Goal: Information Seeking & Learning: Learn about a topic

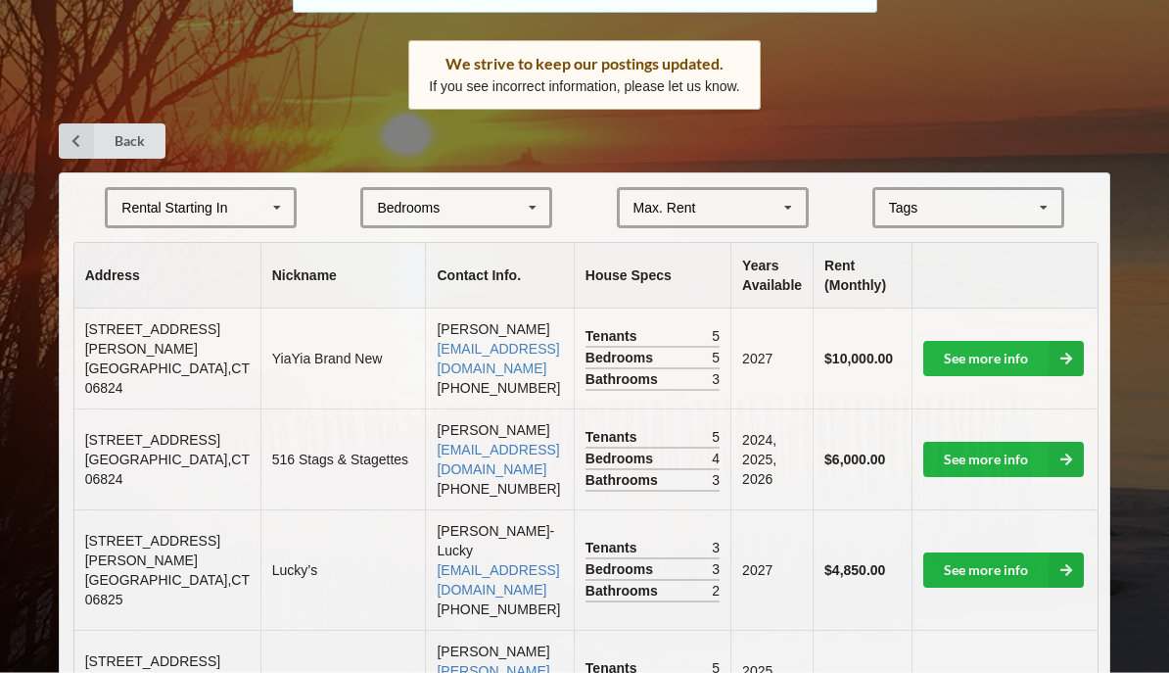
scroll to position [313, 0]
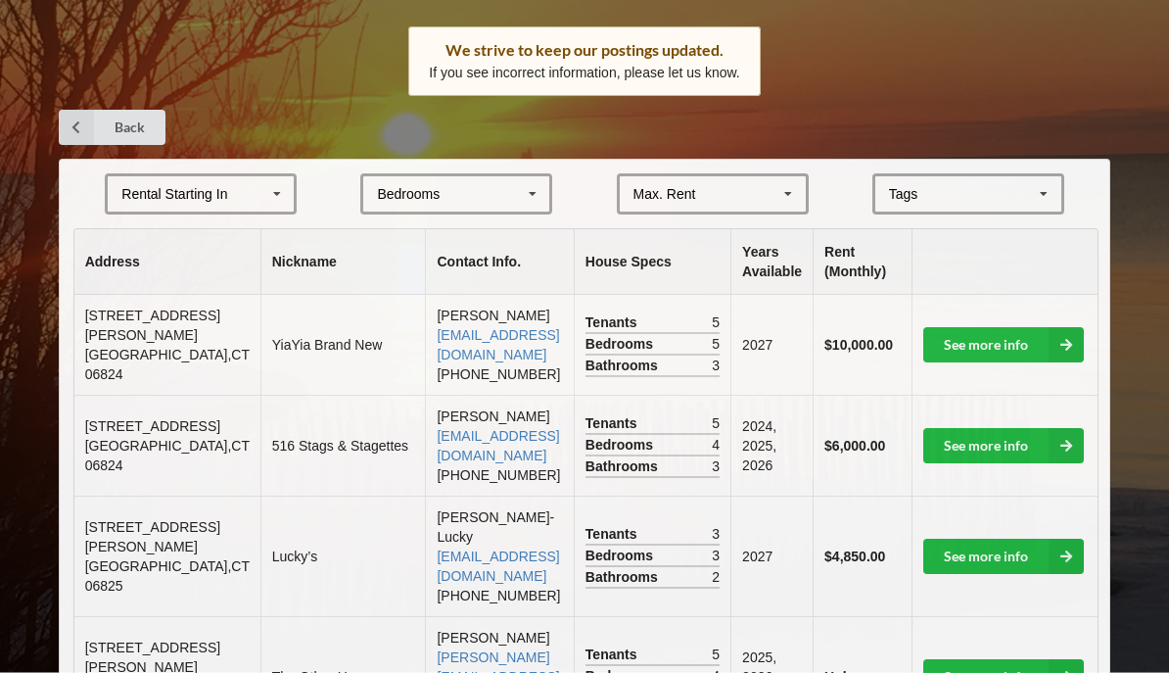
click at [1063, 331] on icon at bounding box center [1066, 345] width 35 height 35
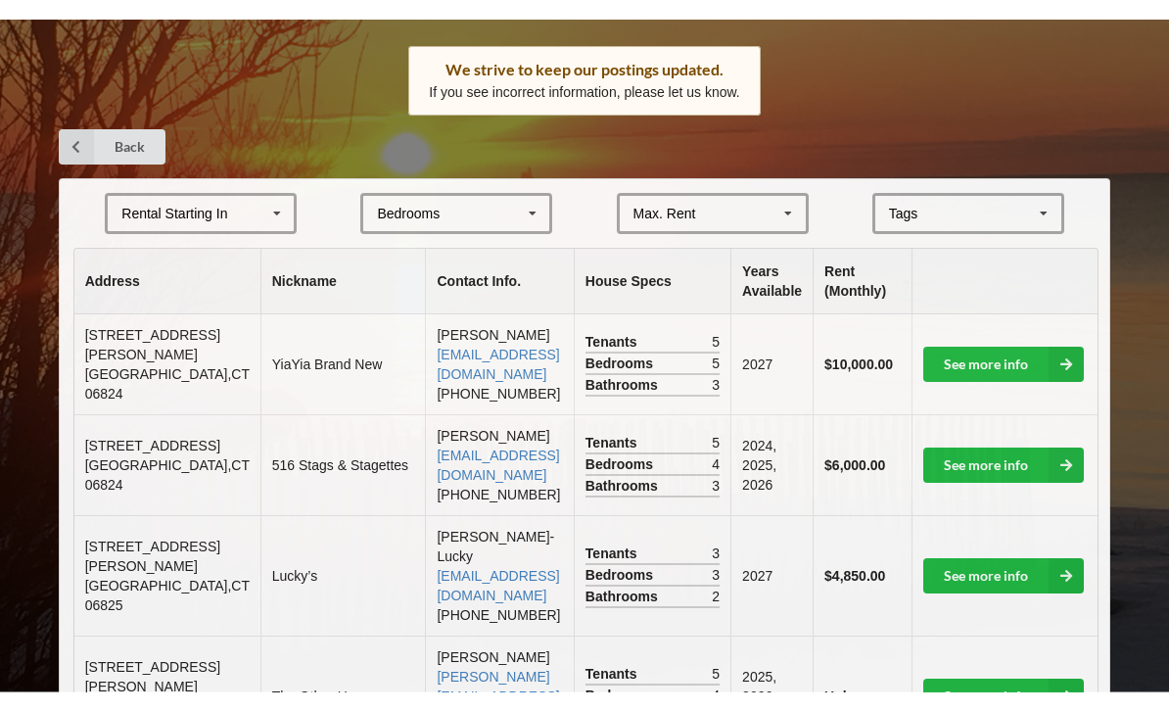
scroll to position [104, 0]
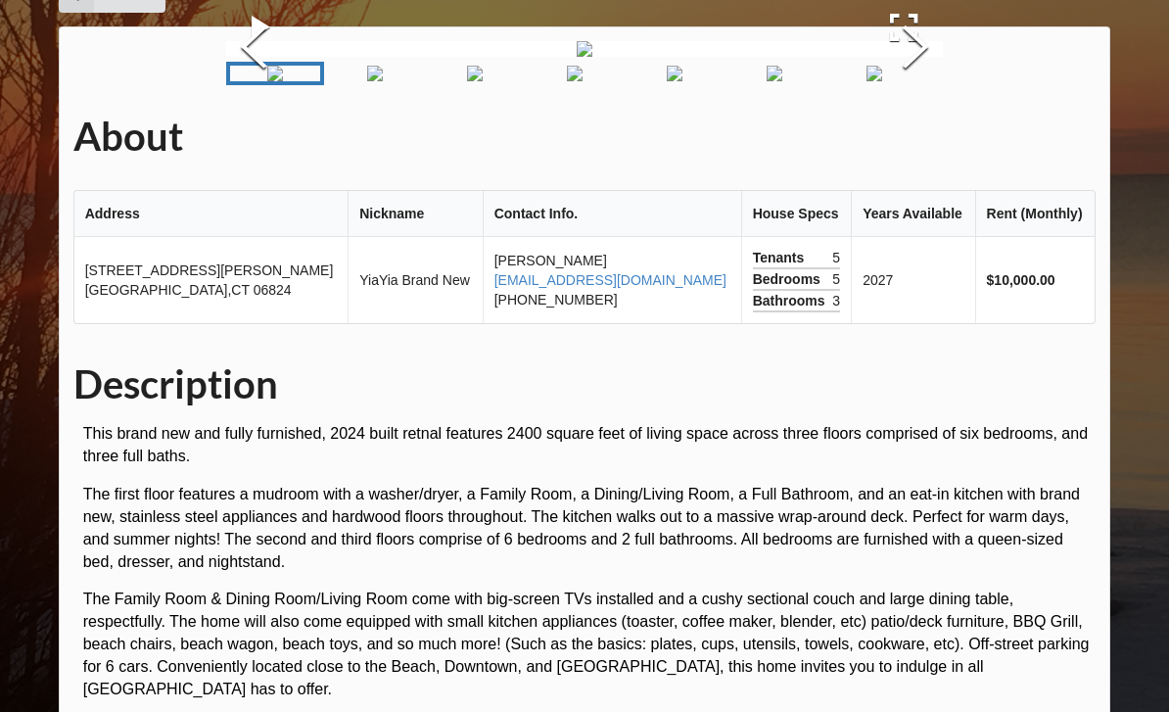
click at [916, 138] on button "Next Slide" at bounding box center [915, 49] width 55 height 177
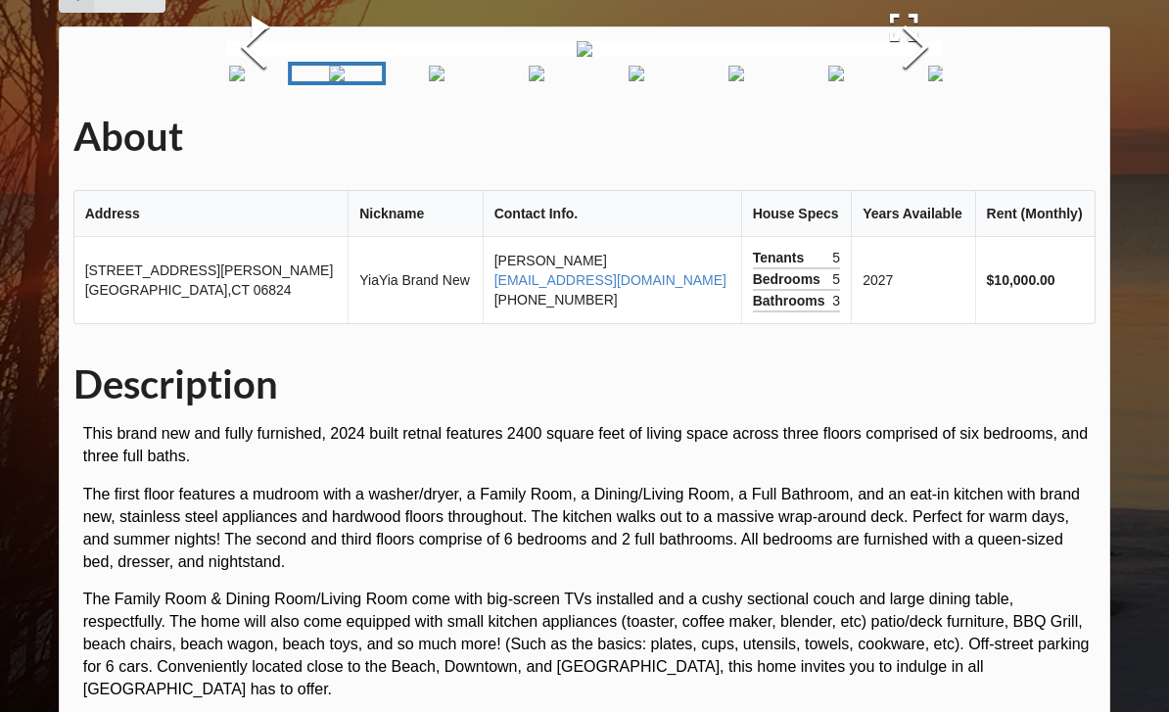
click at [912, 138] on button "Next Slide" at bounding box center [915, 49] width 55 height 177
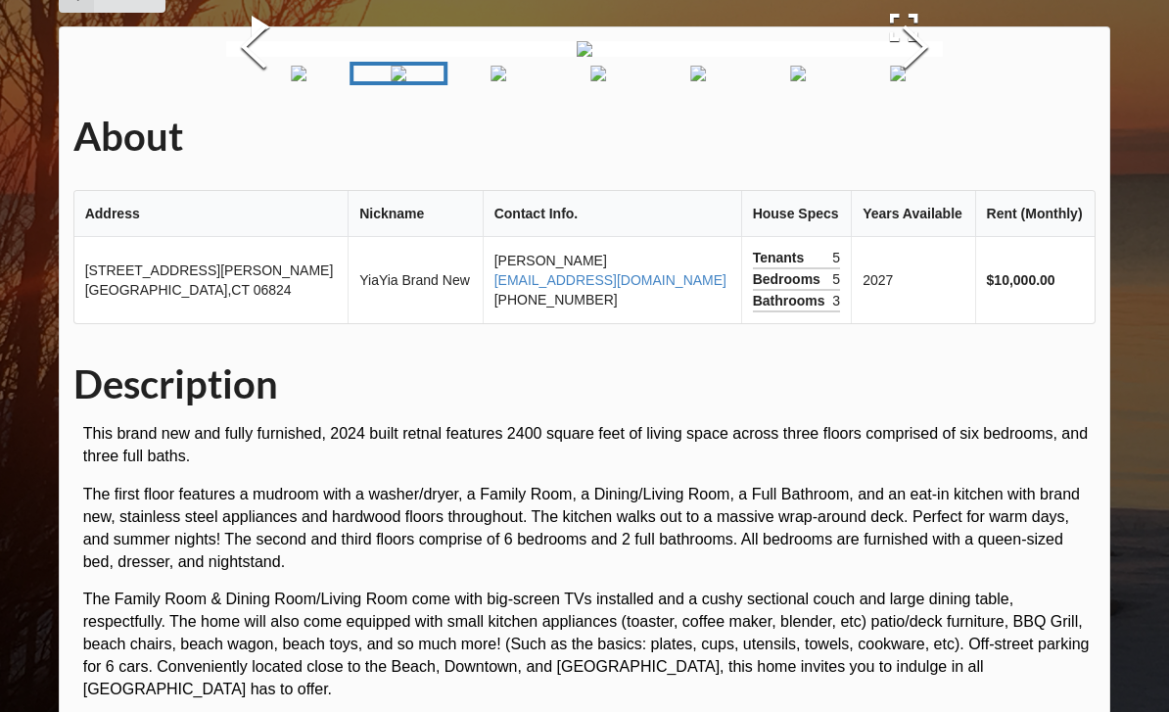
click at [917, 138] on button "Next Slide" at bounding box center [915, 49] width 55 height 177
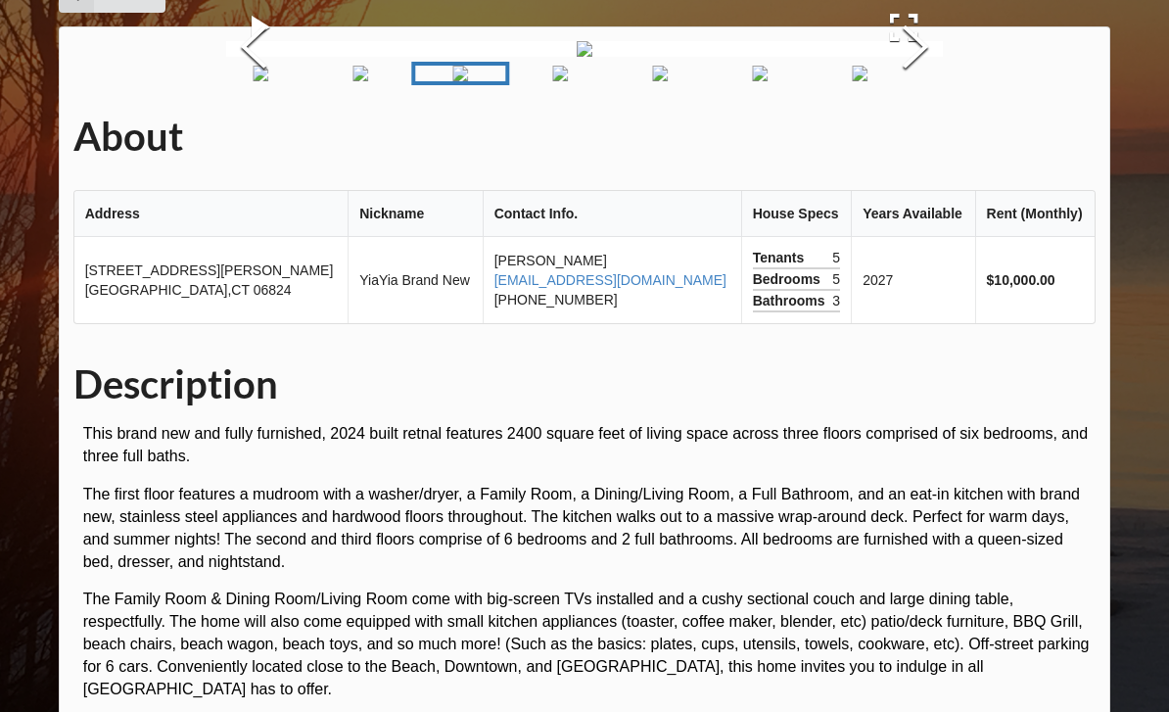
click at [929, 138] on button "Next Slide" at bounding box center [915, 49] width 55 height 177
click at [912, 138] on button "Next Slide" at bounding box center [915, 49] width 55 height 177
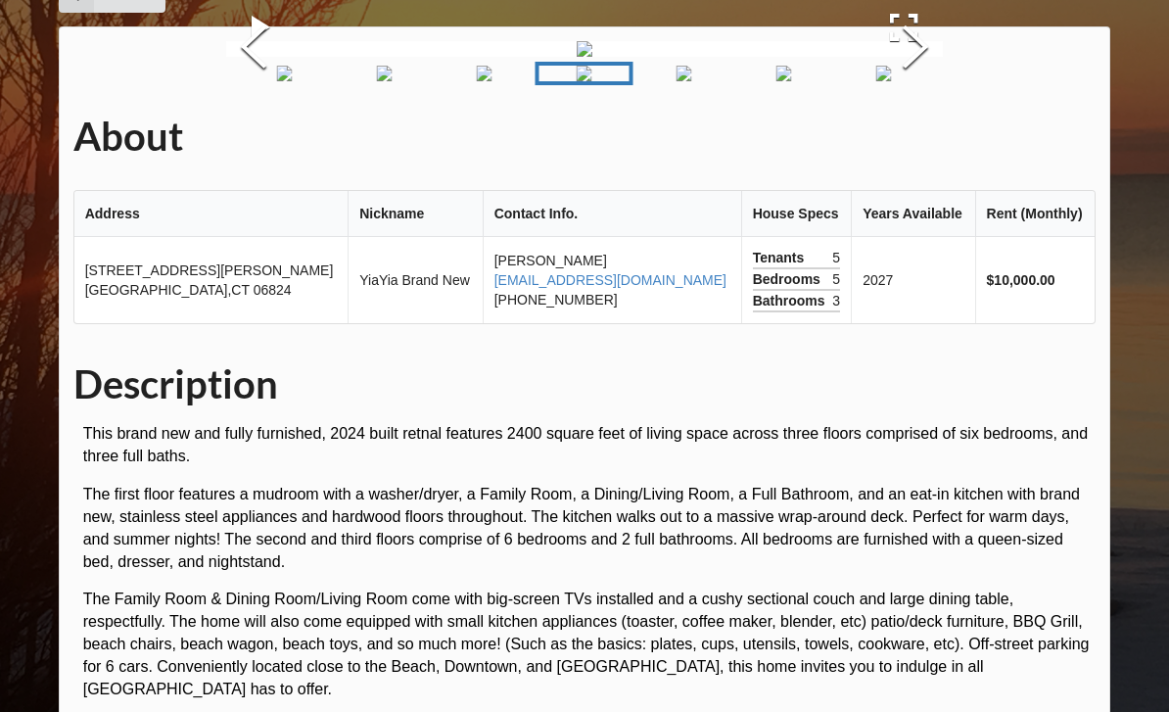
click at [919, 138] on button "Next Slide" at bounding box center [915, 49] width 55 height 177
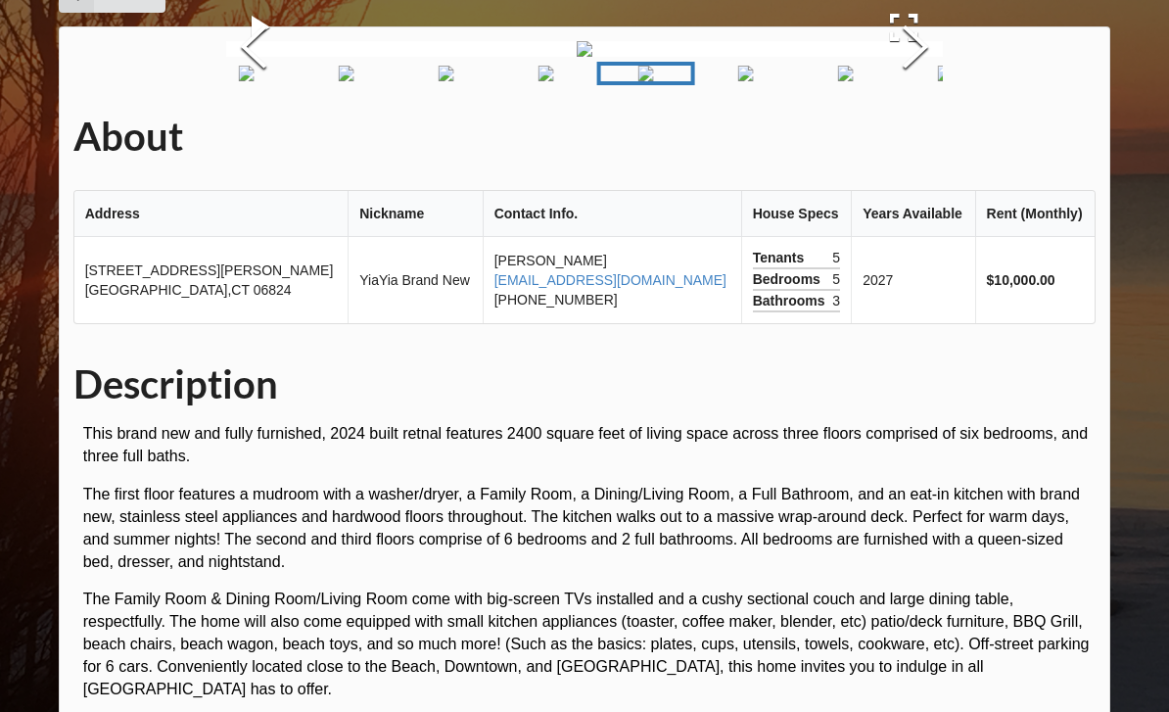
click at [919, 138] on button "Next Slide" at bounding box center [915, 49] width 55 height 177
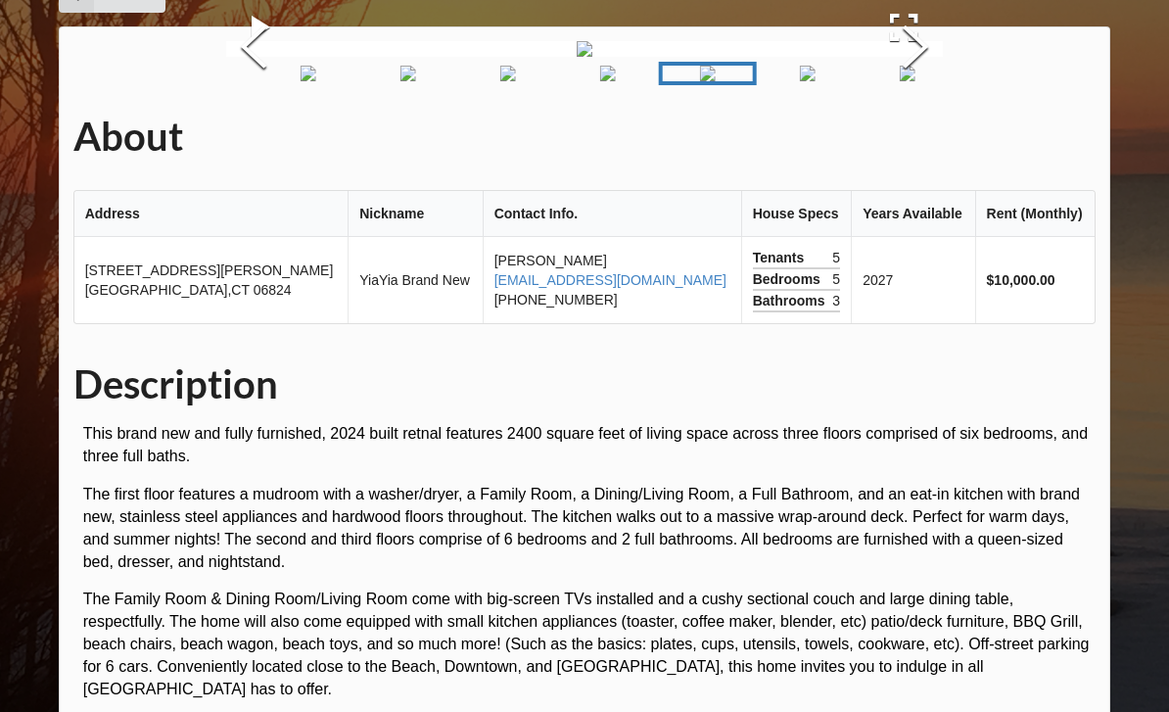
click at [920, 138] on button "Next Slide" at bounding box center [915, 49] width 55 height 177
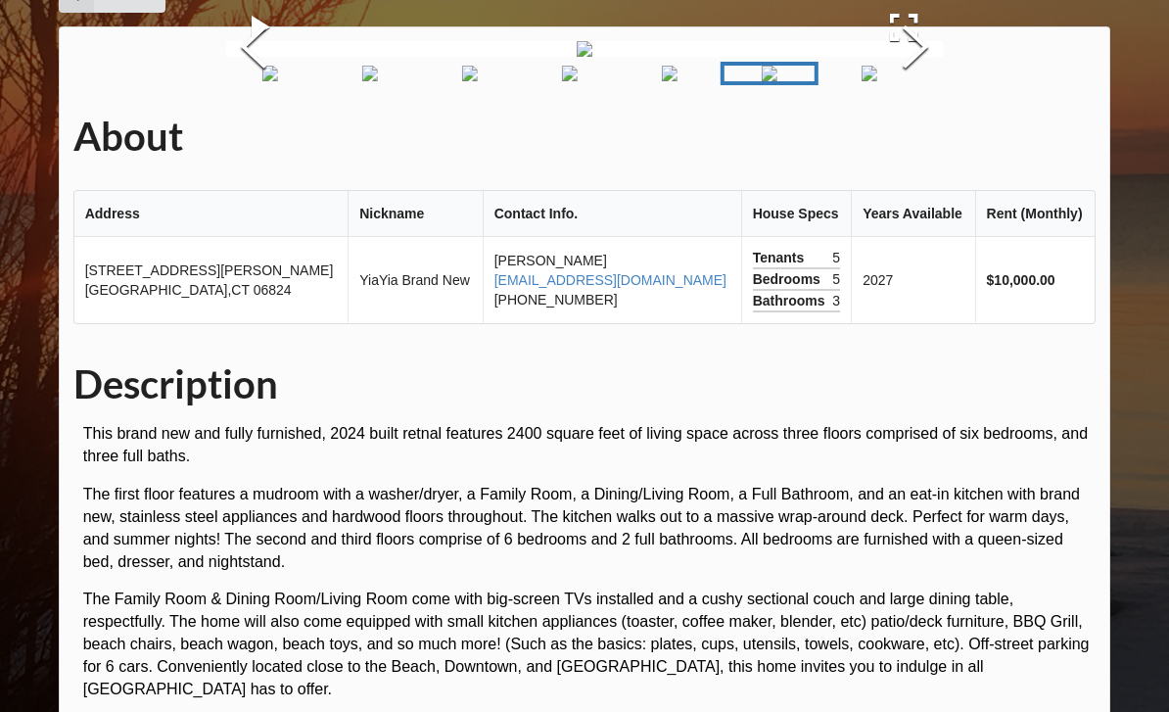
click at [922, 138] on button "Next Slide" at bounding box center [915, 49] width 55 height 177
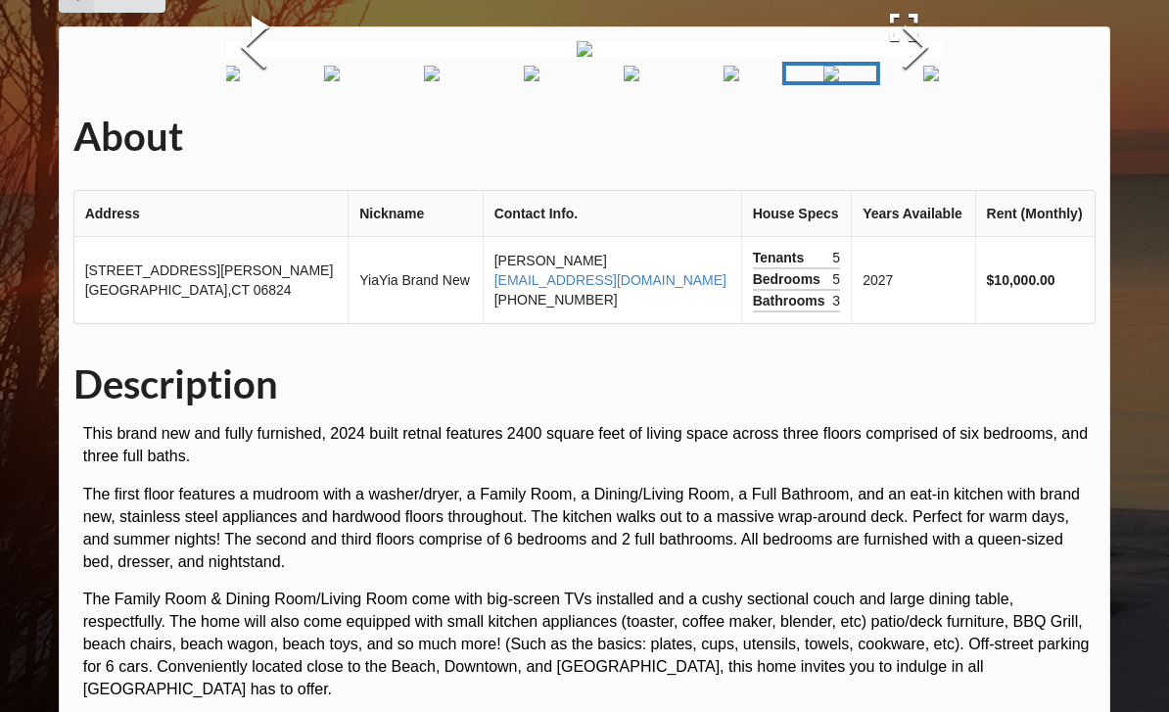
click at [917, 138] on button "Next Slide" at bounding box center [915, 49] width 55 height 177
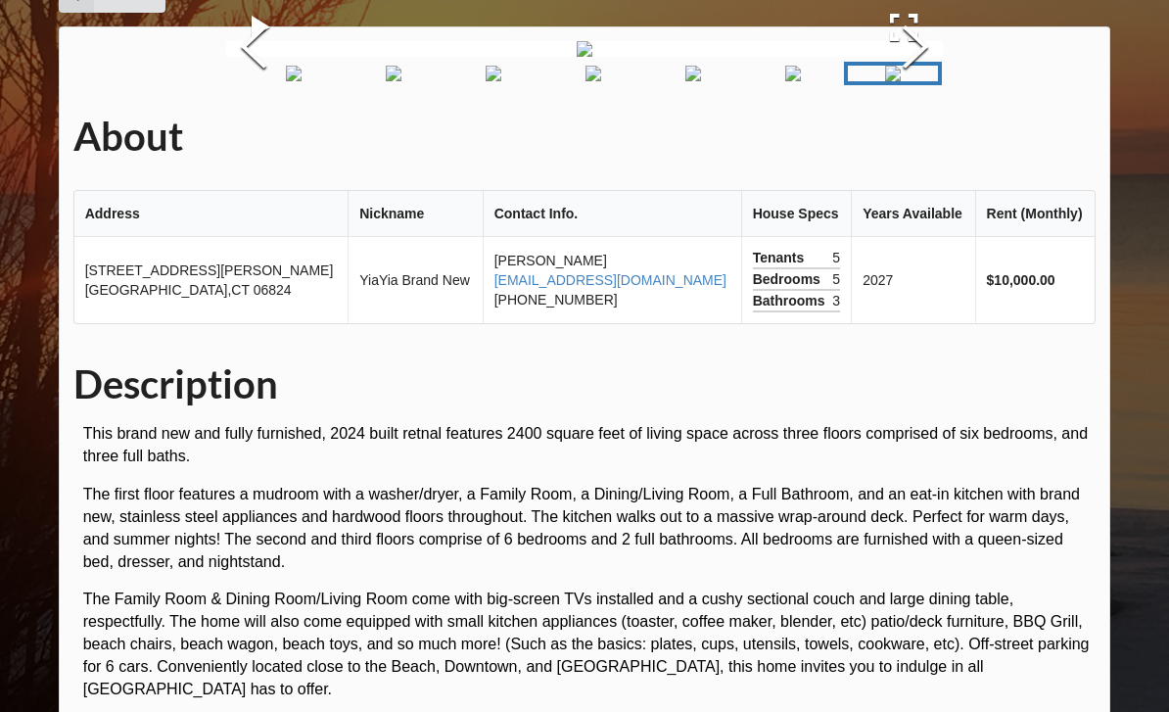
click at [911, 138] on button "Next Slide" at bounding box center [915, 49] width 55 height 177
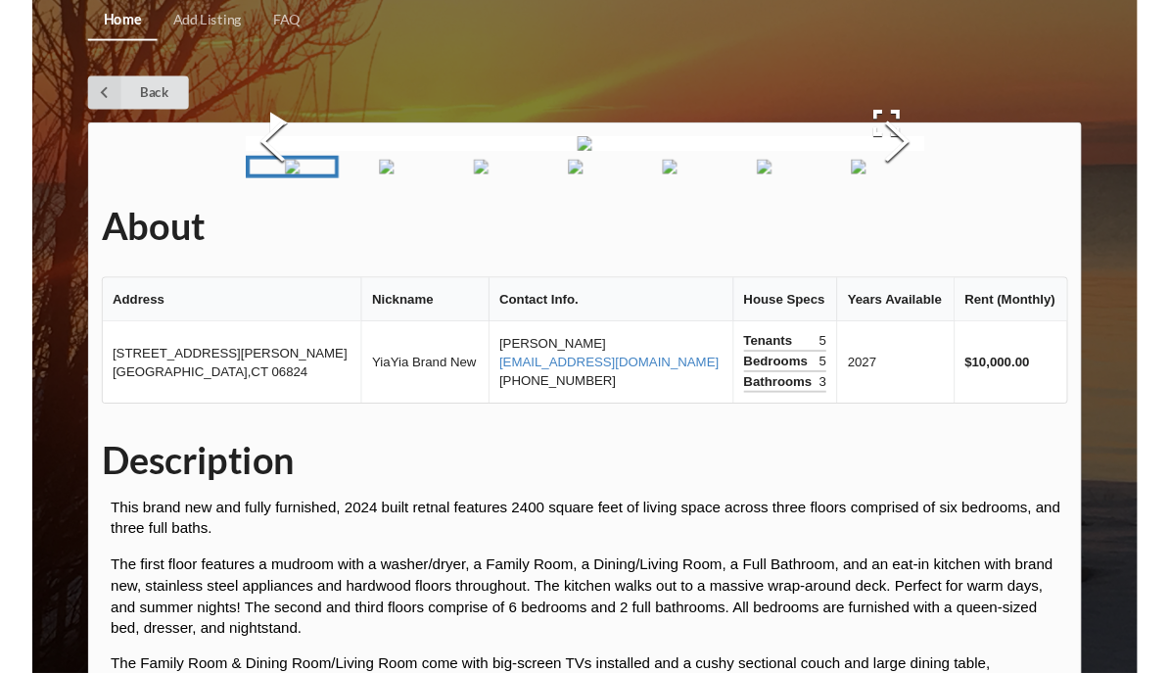
scroll to position [0, 0]
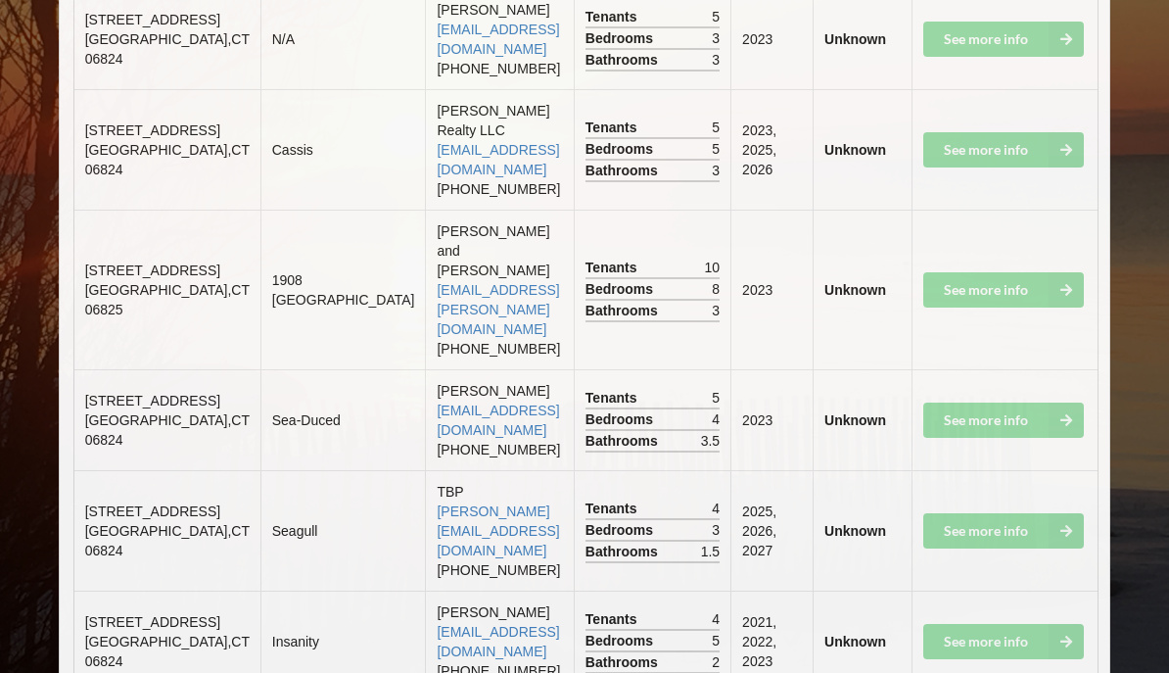
scroll to position [6579, 0]
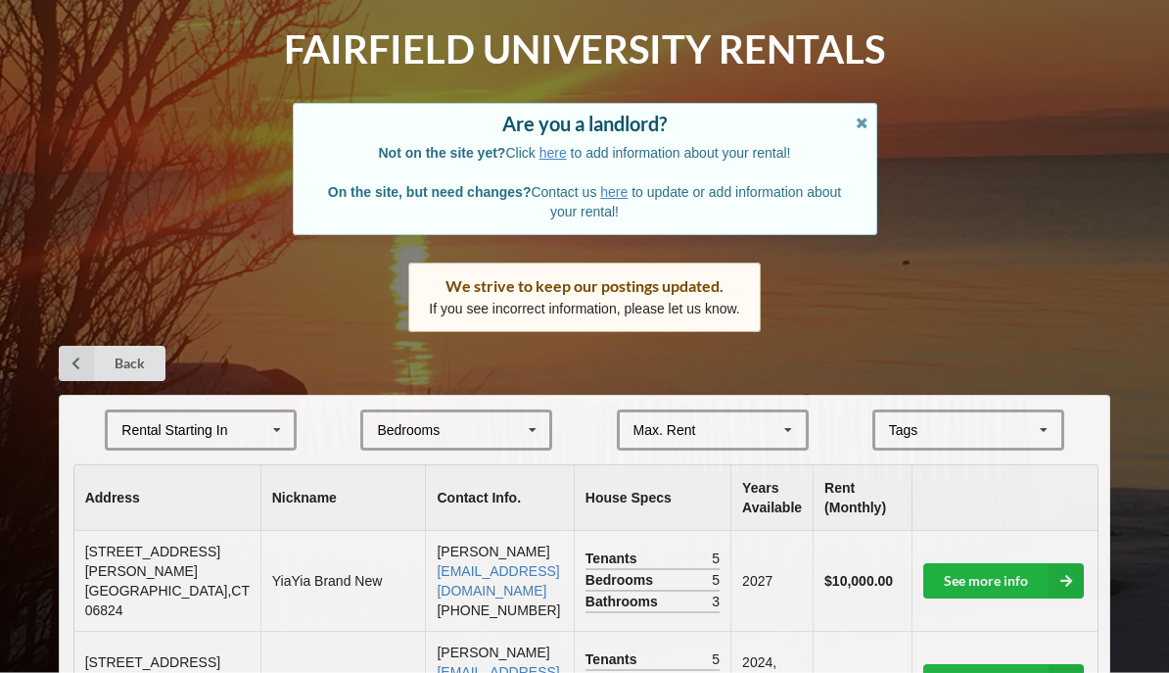
scroll to position [105, 0]
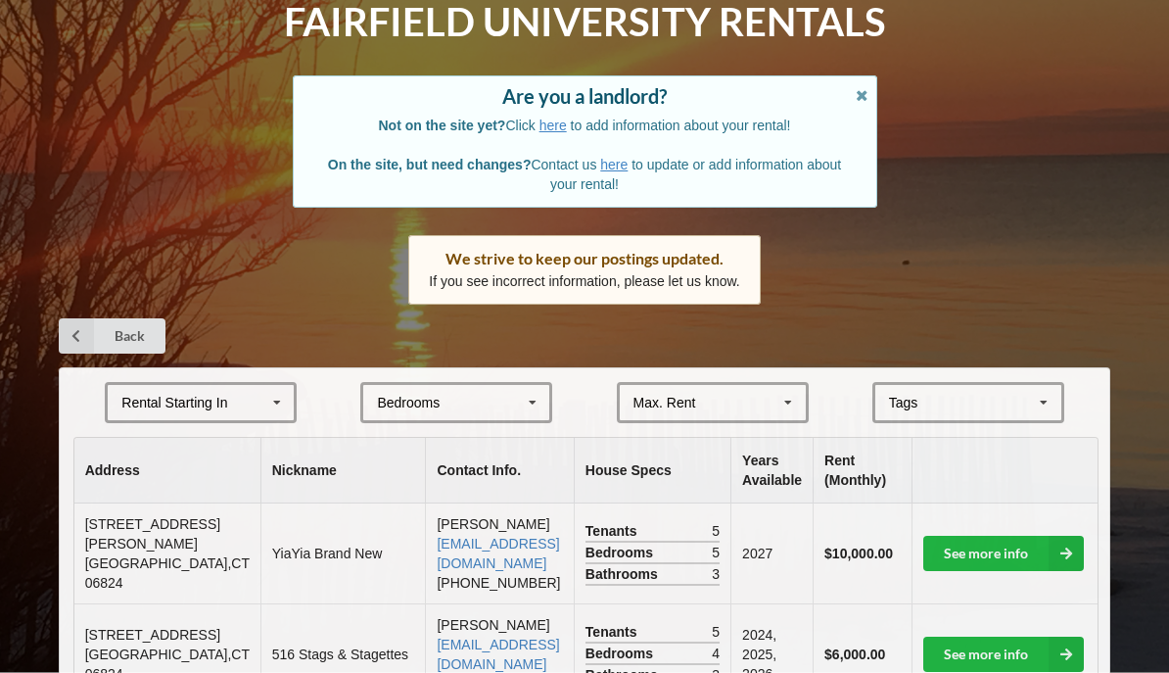
click at [527, 406] on icon at bounding box center [532, 404] width 29 height 36
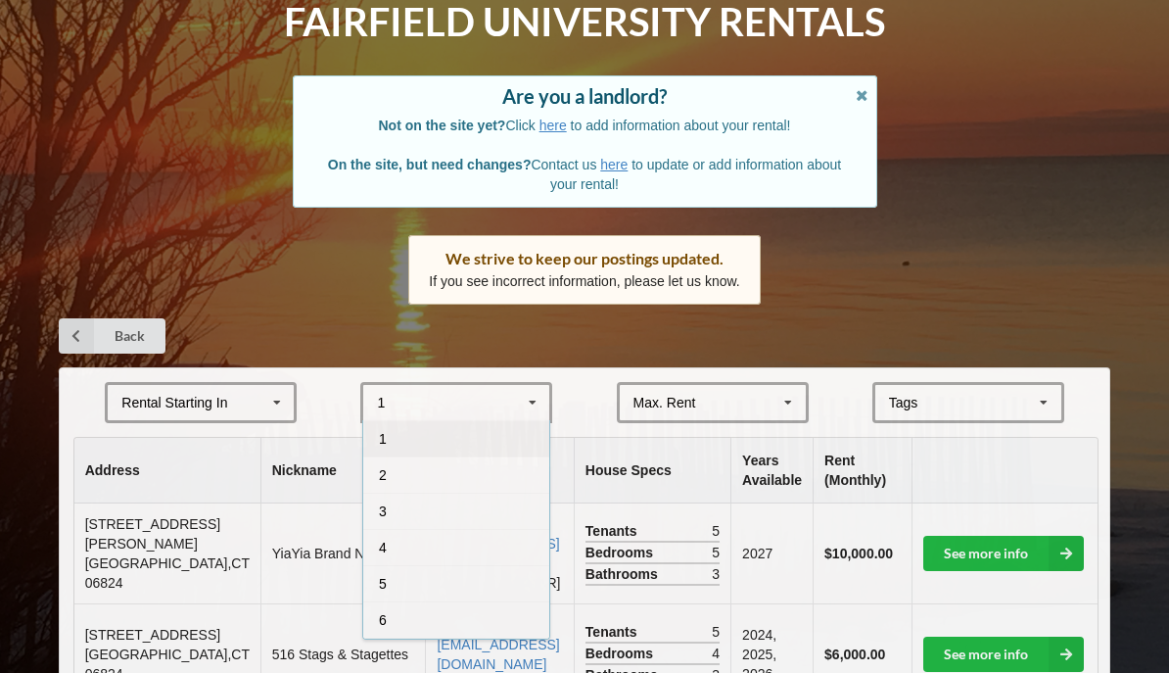
click at [474, 575] on div "5" at bounding box center [456, 583] width 186 height 36
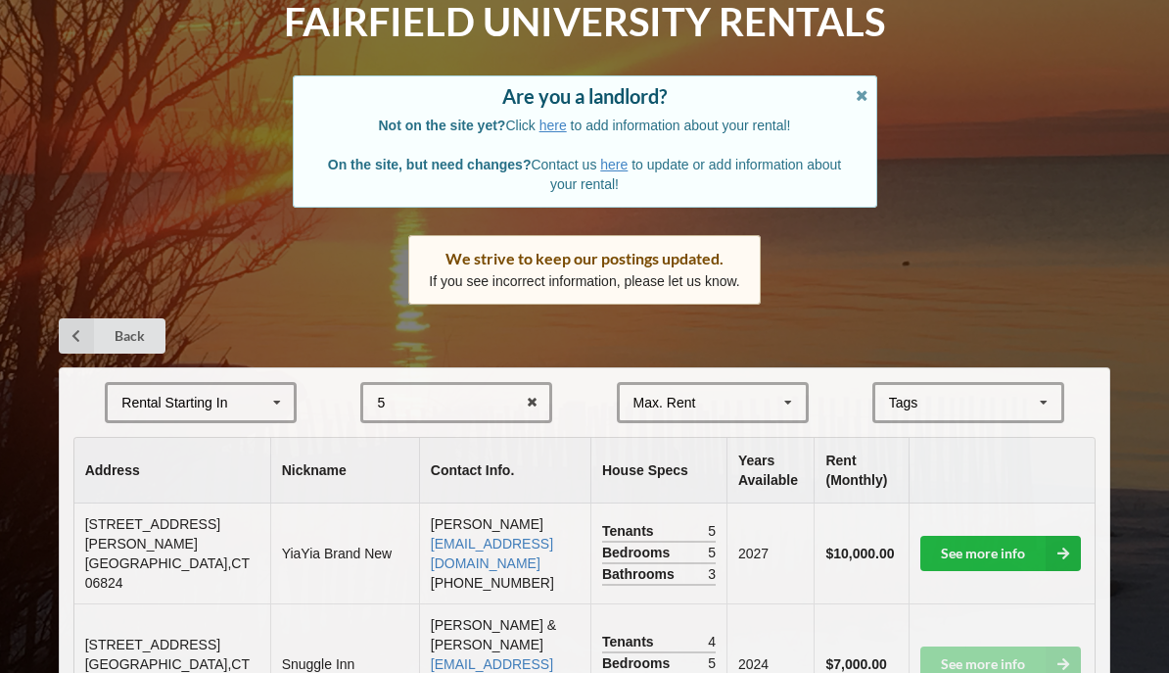
click at [174, 396] on div "Rental Starting In" at bounding box center [174, 403] width 106 height 14
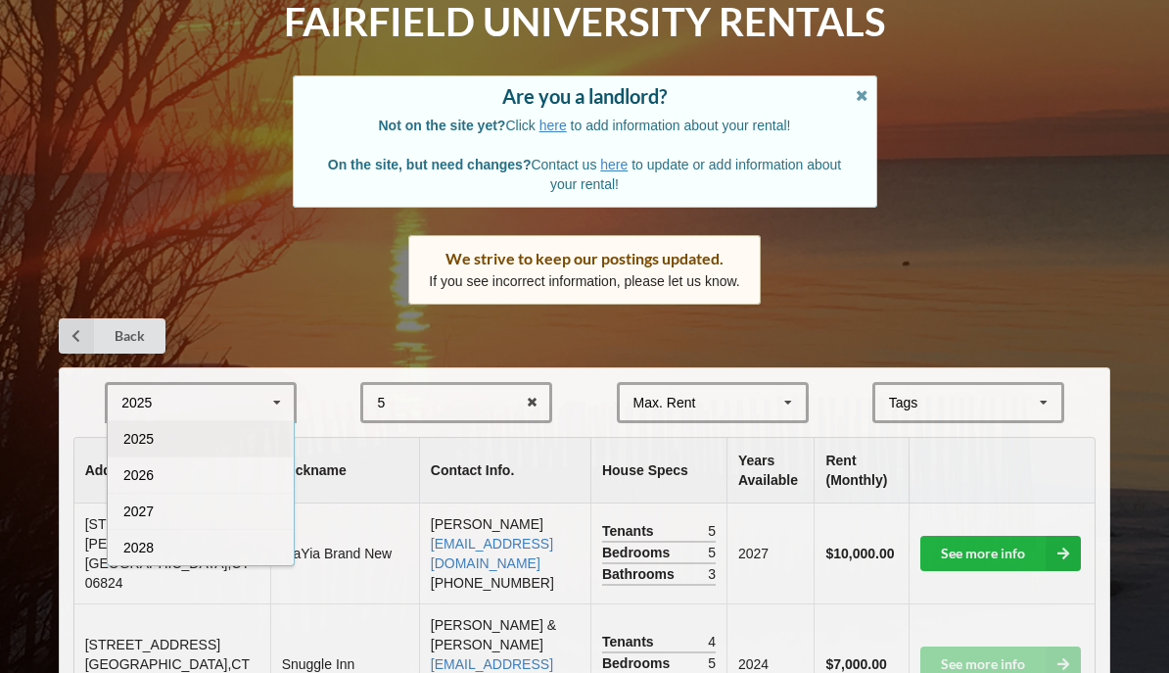
click at [128, 510] on span "2027" at bounding box center [138, 511] width 30 height 16
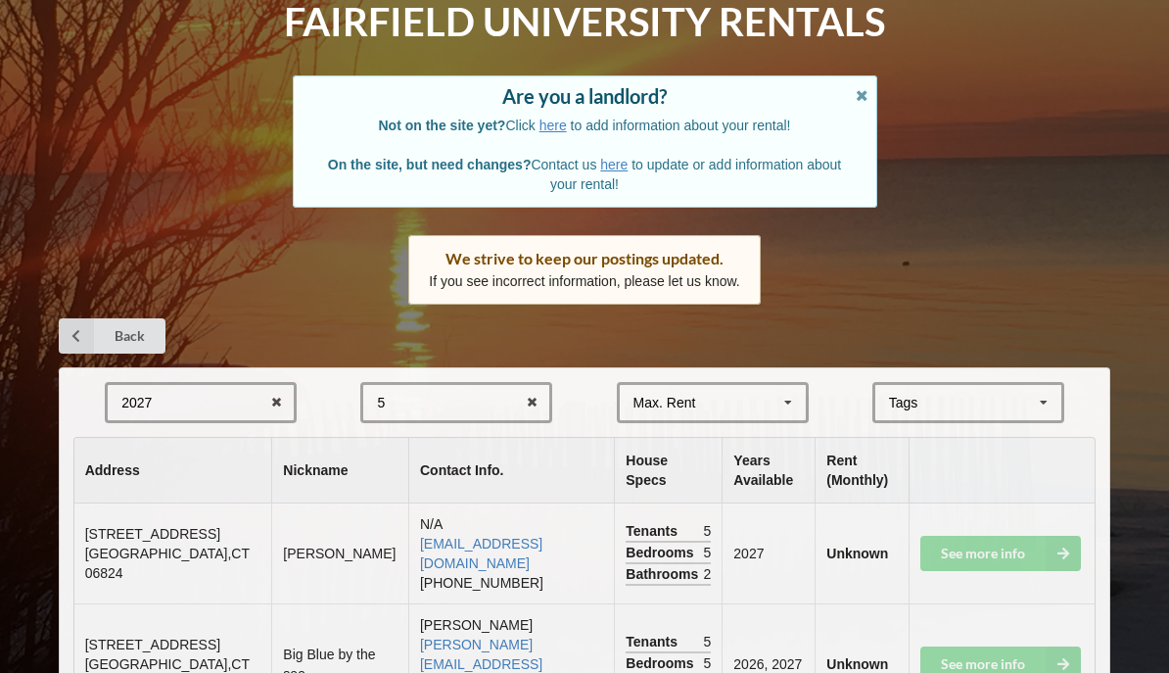
scroll to position [132, 0]
